Goal: Download file/media

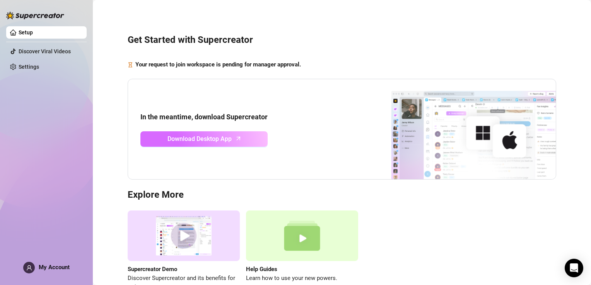
click at [230, 137] on span "Download Desktop App" at bounding box center [199, 139] width 64 height 10
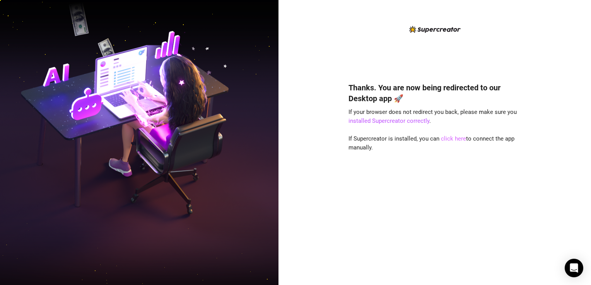
click at [450, 140] on link "click here" at bounding box center [453, 138] width 25 height 7
